Goal: Task Accomplishment & Management: Use online tool/utility

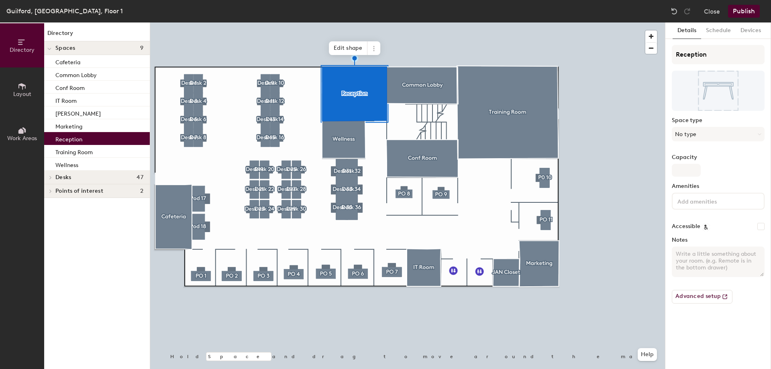
click at [25, 92] on span "Layout" at bounding box center [22, 94] width 18 height 7
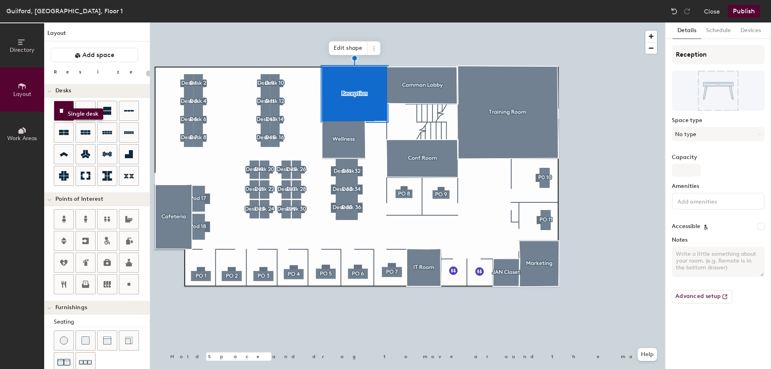
click at [63, 108] on icon at bounding box center [64, 111] width 10 height 10
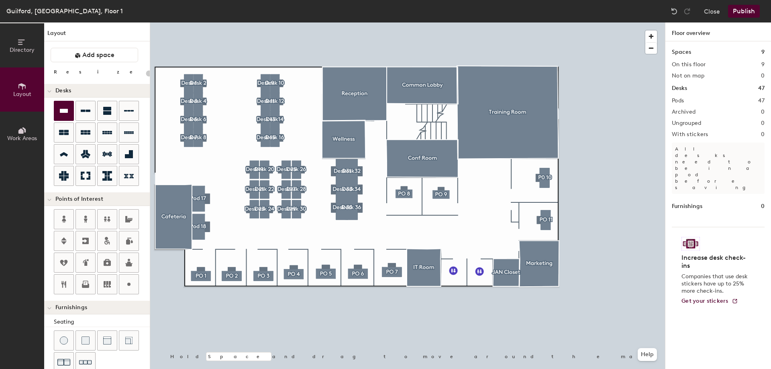
click at [197, 164] on div "Directory Layout Work Areas Layout Add space Resize Desks Points of Interest Fu…" at bounding box center [385, 195] width 771 height 347
type input "240"
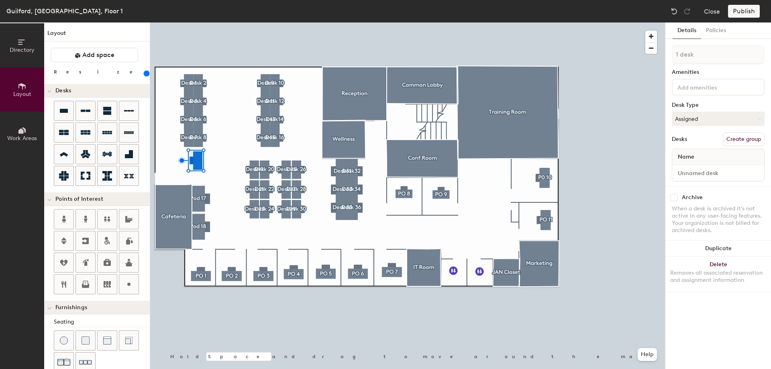
click at [742, 141] on button "Create group" at bounding box center [744, 140] width 42 height 14
click at [634, 54] on div "Directory Layout Work Areas Layout Add space Resize Desks Points of Interest Fu…" at bounding box center [385, 195] width 771 height 347
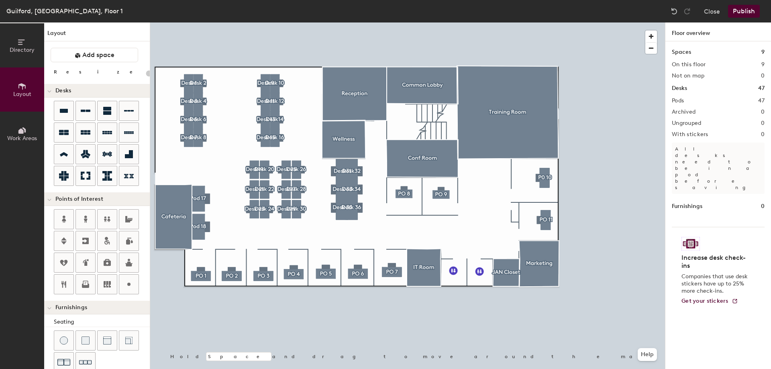
type input "20"
click at [30, 50] on span "Directory" at bounding box center [22, 50] width 25 height 7
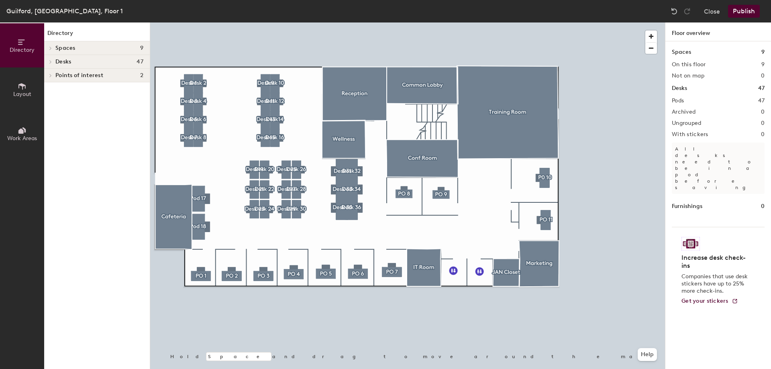
click at [51, 76] on icon at bounding box center [50, 76] width 3 height 4
click at [51, 61] on icon at bounding box center [51, 61] width 2 height 3
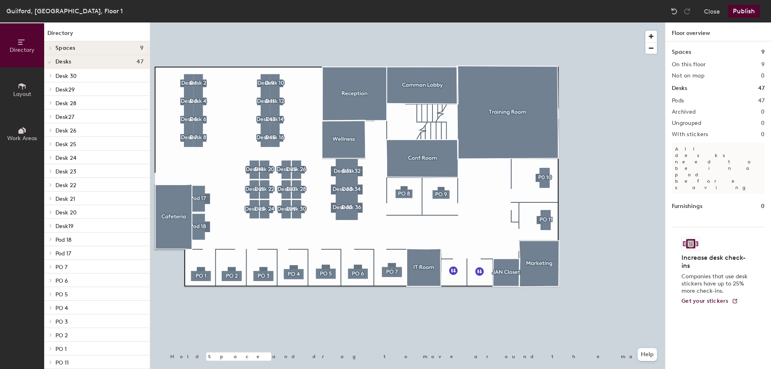
click at [24, 83] on icon at bounding box center [22, 86] width 9 height 9
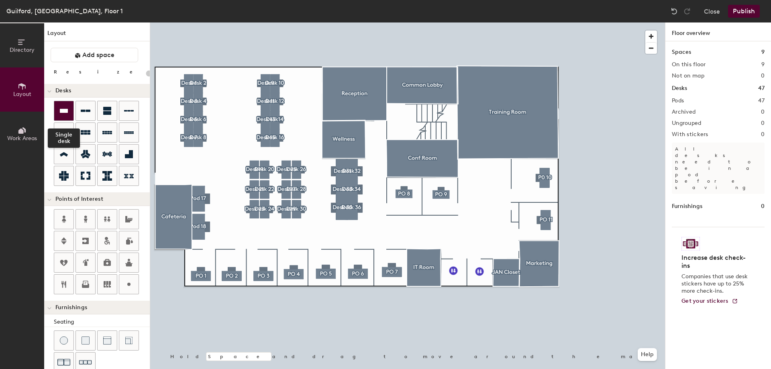
click at [61, 108] on icon at bounding box center [64, 111] width 10 height 10
type input "240"
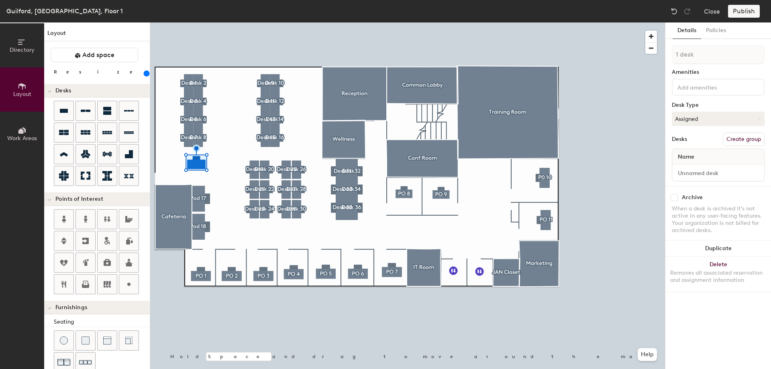
click at [751, 139] on button "Create group" at bounding box center [744, 140] width 42 height 14
click at [652, 55] on div "Directory Layout Work Areas Layout Add space Resize Desks Points of Interest Fu…" at bounding box center [385, 195] width 771 height 347
type input "[PERSON_NAME]"
click at [695, 86] on input at bounding box center [712, 87] width 72 height 10
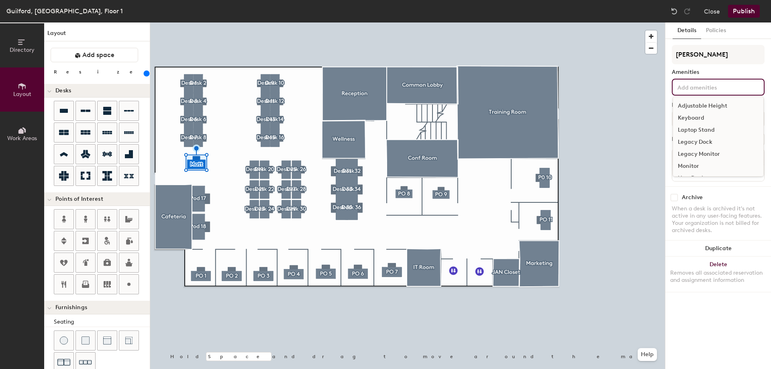
click at [697, 104] on div "Adjustable Height" at bounding box center [718, 106] width 90 height 12
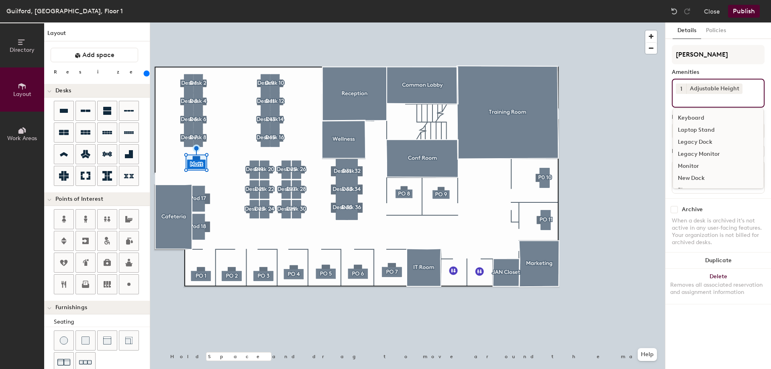
click at [688, 115] on div "Keyboard" at bounding box center [718, 118] width 90 height 12
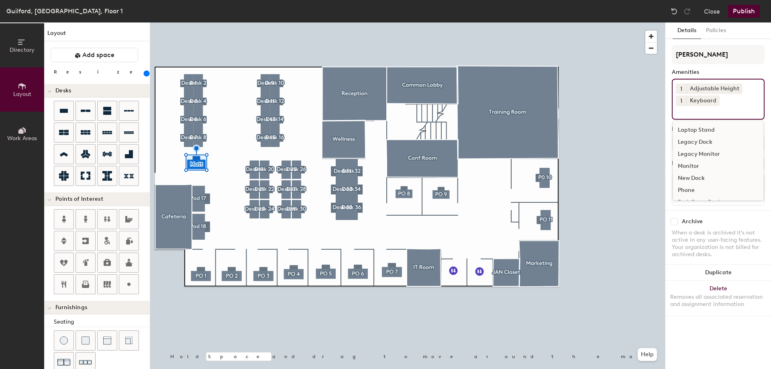
click at [689, 165] on div "Monitor" at bounding box center [718, 166] width 90 height 12
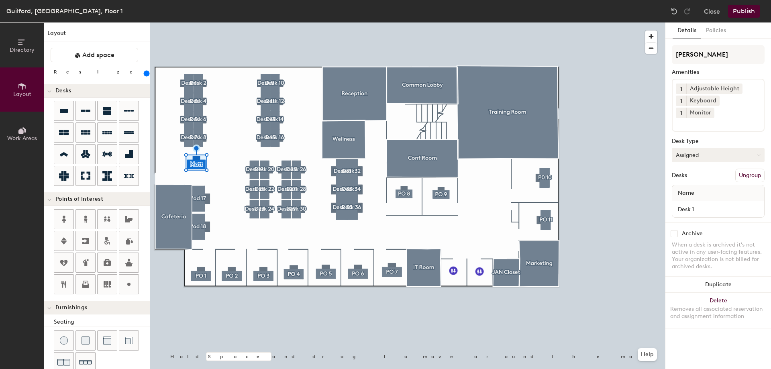
click at [706, 148] on button "Assigned" at bounding box center [718, 155] width 93 height 14
click at [695, 174] on div "Assigned" at bounding box center [712, 180] width 80 height 12
click at [744, 10] on button "Publish" at bounding box center [744, 11] width 32 height 13
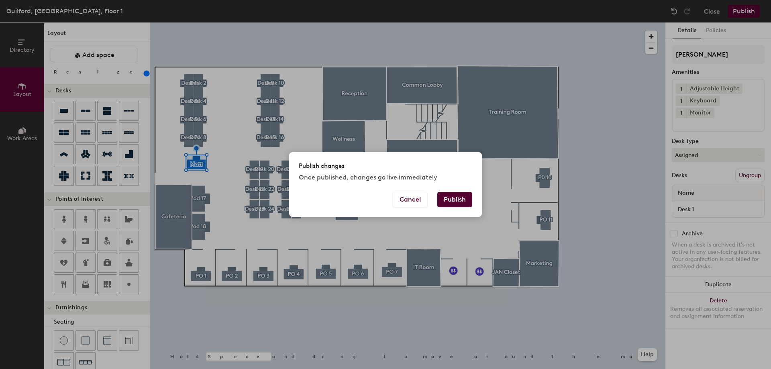
click at [454, 200] on button "Publish" at bounding box center [454, 199] width 35 height 15
type input "20"
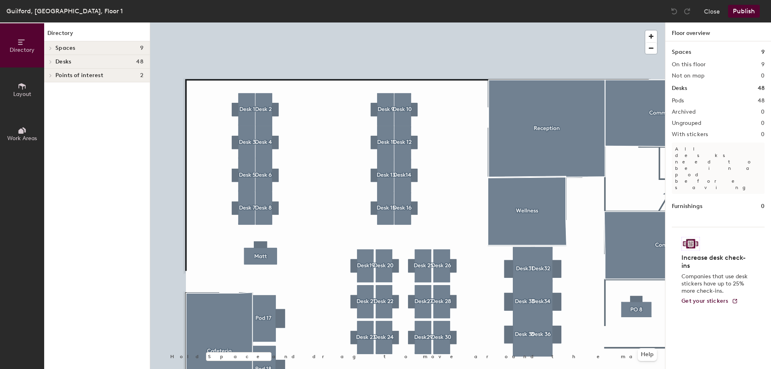
click at [244, 22] on div at bounding box center [407, 22] width 515 height 0
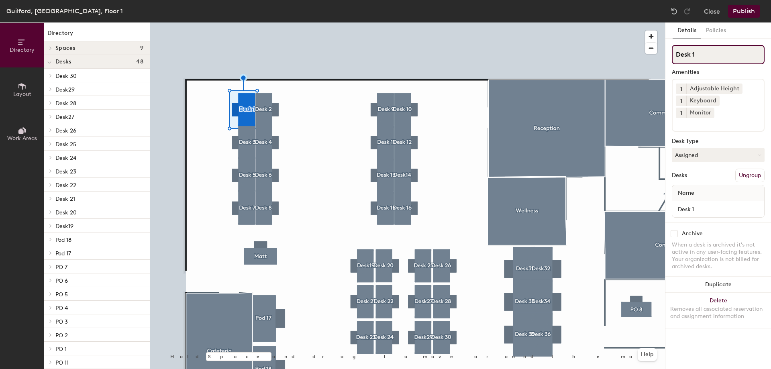
click at [709, 58] on input "Desk 1" at bounding box center [718, 54] width 93 height 19
type input "Desk 101"
click at [700, 56] on input "Desk 2" at bounding box center [718, 54] width 93 height 19
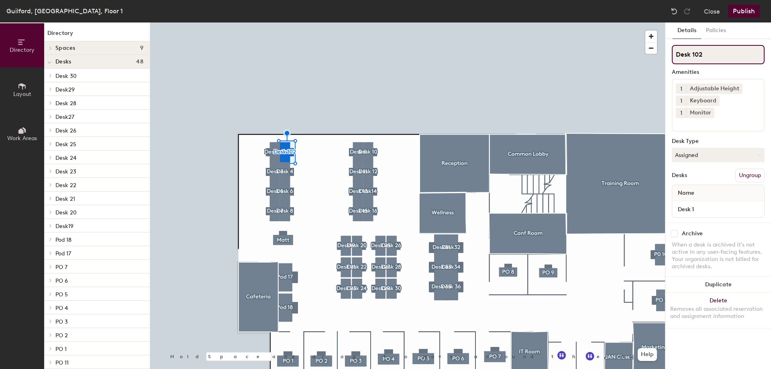
type input "Desk 102"
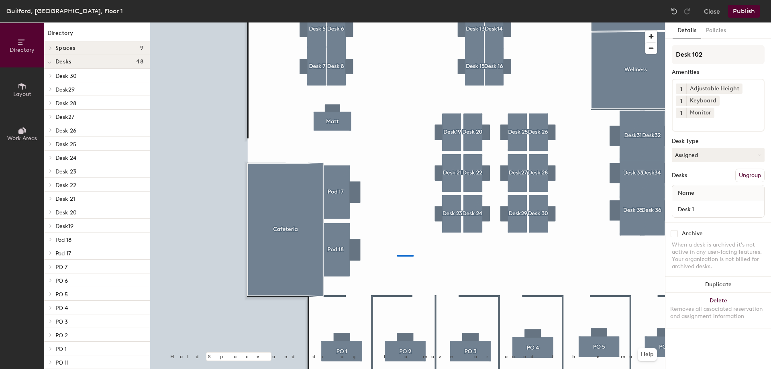
click at [397, 22] on div at bounding box center [407, 22] width 515 height 0
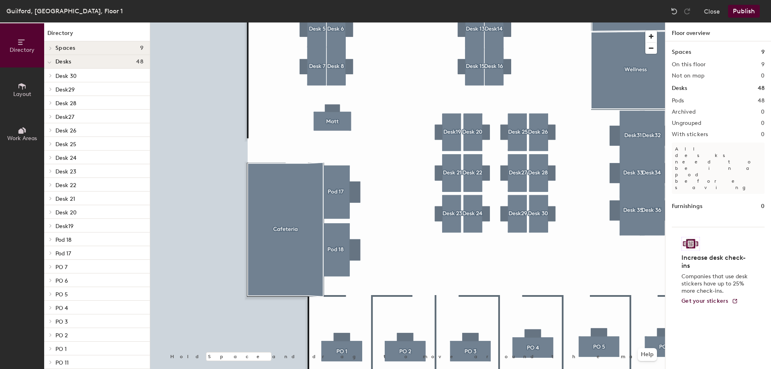
click at [743, 12] on button "Publish" at bounding box center [744, 11] width 32 height 13
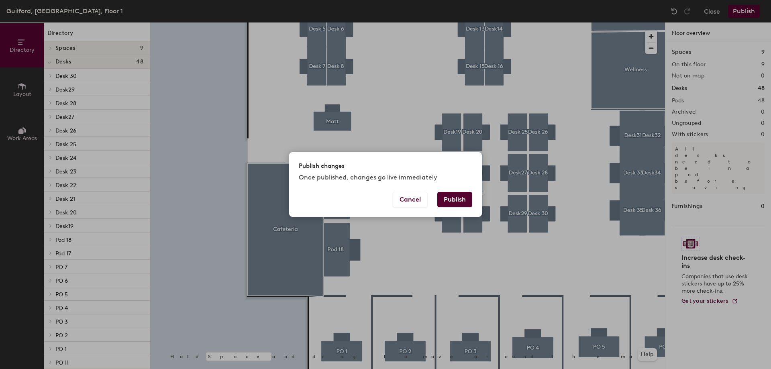
click at [447, 194] on button "Publish" at bounding box center [454, 199] width 35 height 15
